Goal: Transaction & Acquisition: Purchase product/service

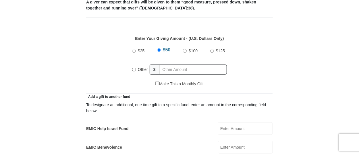
scroll to position [255, 0]
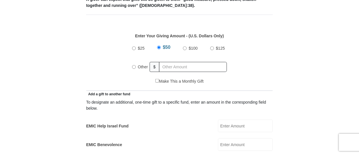
click at [133, 65] on input "Other" at bounding box center [134, 67] width 4 height 4
radio input "true"
click at [164, 62] on input "text" at bounding box center [194, 67] width 66 height 10
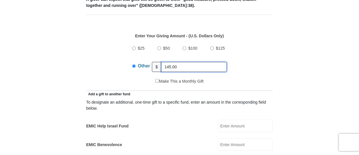
scroll to position [391, 0]
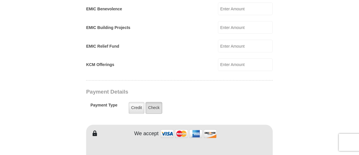
type input "145.00"
click at [154, 102] on label "Check" at bounding box center [154, 108] width 17 height 12
click at [0, 0] on input "Check" at bounding box center [0, 0] width 0 height 0
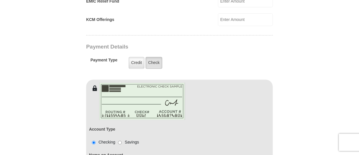
scroll to position [466, 0]
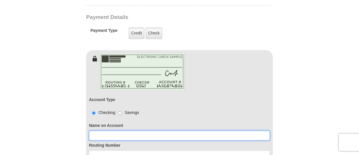
click at [110, 131] on input at bounding box center [179, 136] width 181 height 10
type input "[PERSON_NAME]"
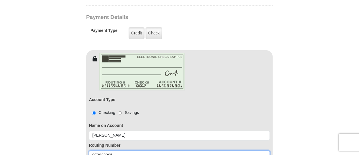
type input "073922005"
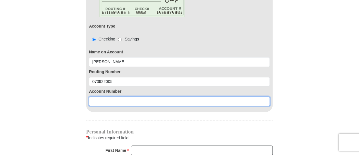
scroll to position [555, 0]
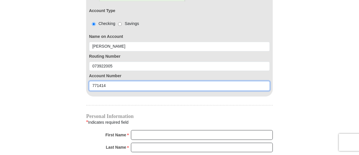
type input "771414"
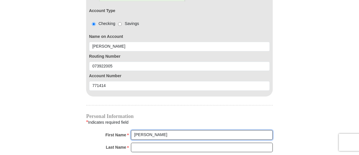
type input "[PERSON_NAME]"
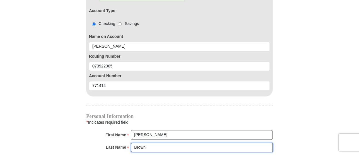
type input "Brown"
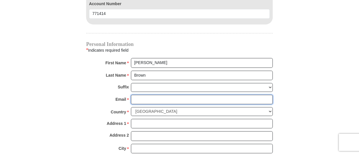
scroll to position [640, 0]
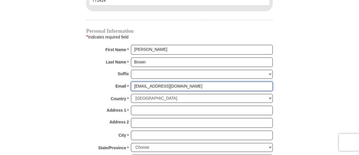
type input "[EMAIL_ADDRESS][DOMAIN_NAME]"
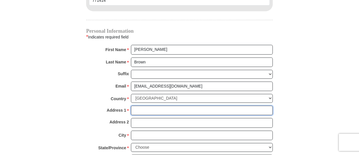
click at [140, 106] on input "Address 1 *" at bounding box center [202, 111] width 142 height 10
type input "[STREET_ADDRESS]"
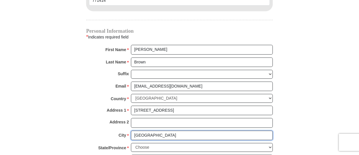
type input "[GEOGRAPHIC_DATA]"
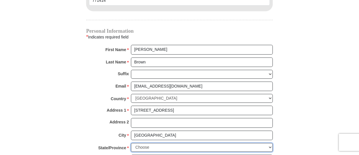
click at [270, 143] on select "Choose [US_STATE] [US_STATE] [US_STATE] [US_STATE] [US_STATE] Armed Forces Amer…" at bounding box center [202, 147] width 142 height 9
select select "IA"
click at [131, 143] on select "Choose [US_STATE] [US_STATE] [US_STATE] [US_STATE] [US_STATE] Armed Forces Amer…" at bounding box center [202, 147] width 142 height 9
type input "51108"
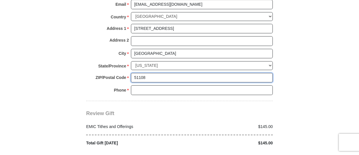
scroll to position [724, 0]
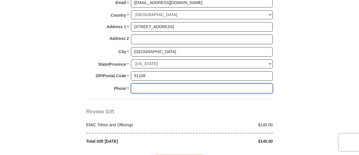
click at [139, 84] on input "Phone * *" at bounding box center [202, 89] width 142 height 10
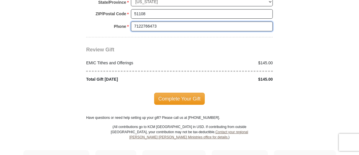
scroll to position [786, 0]
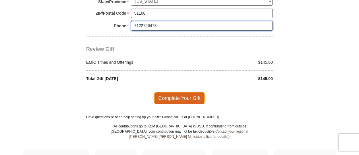
type input "7122766473"
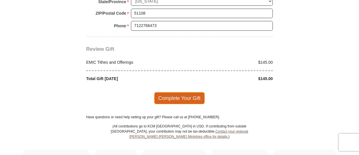
click at [185, 92] on span "Complete Your Gift" at bounding box center [179, 98] width 51 height 12
